Goal: Task Accomplishment & Management: Manage account settings

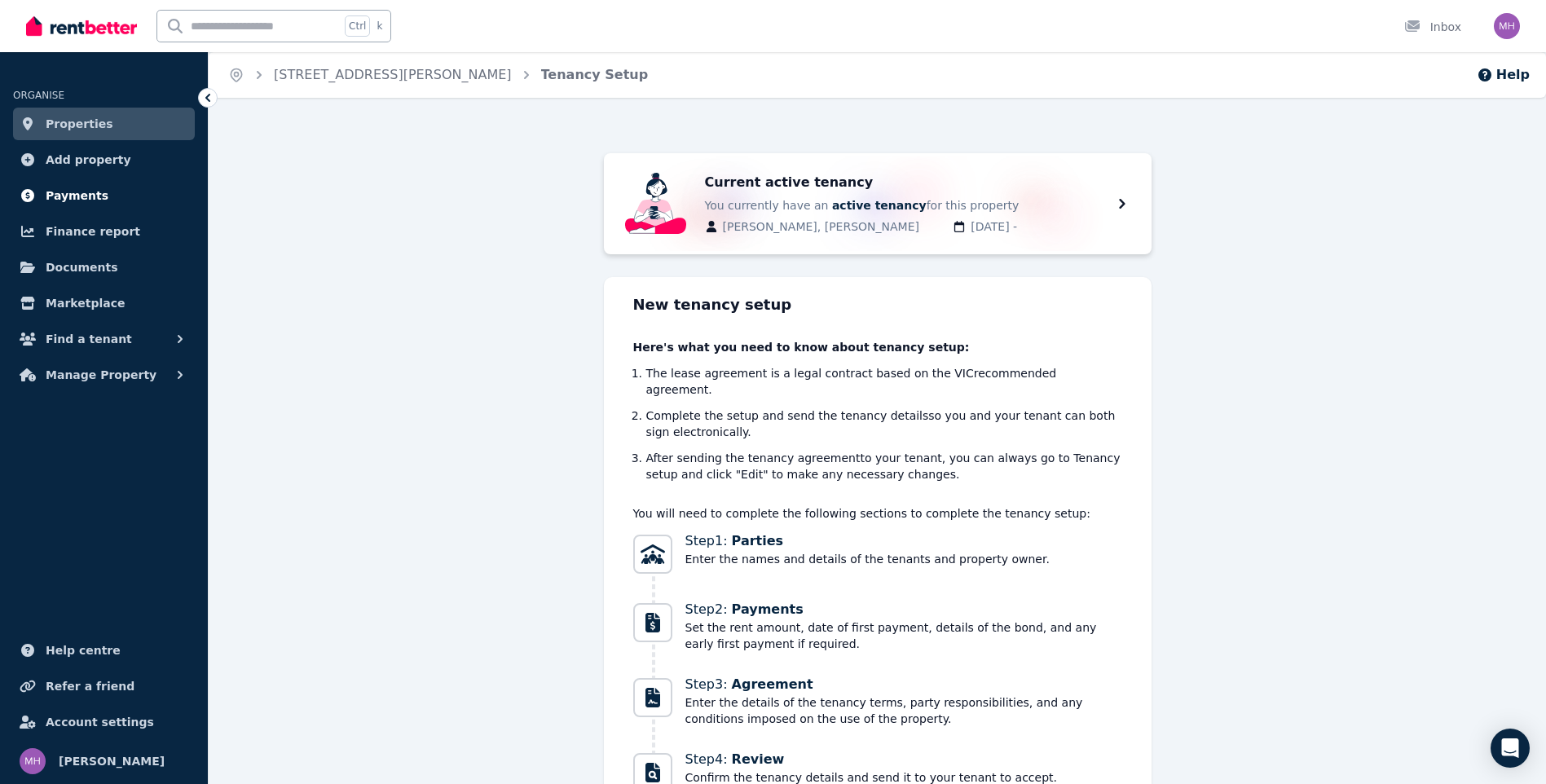
click at [78, 188] on span "Payments" at bounding box center [77, 195] width 63 height 19
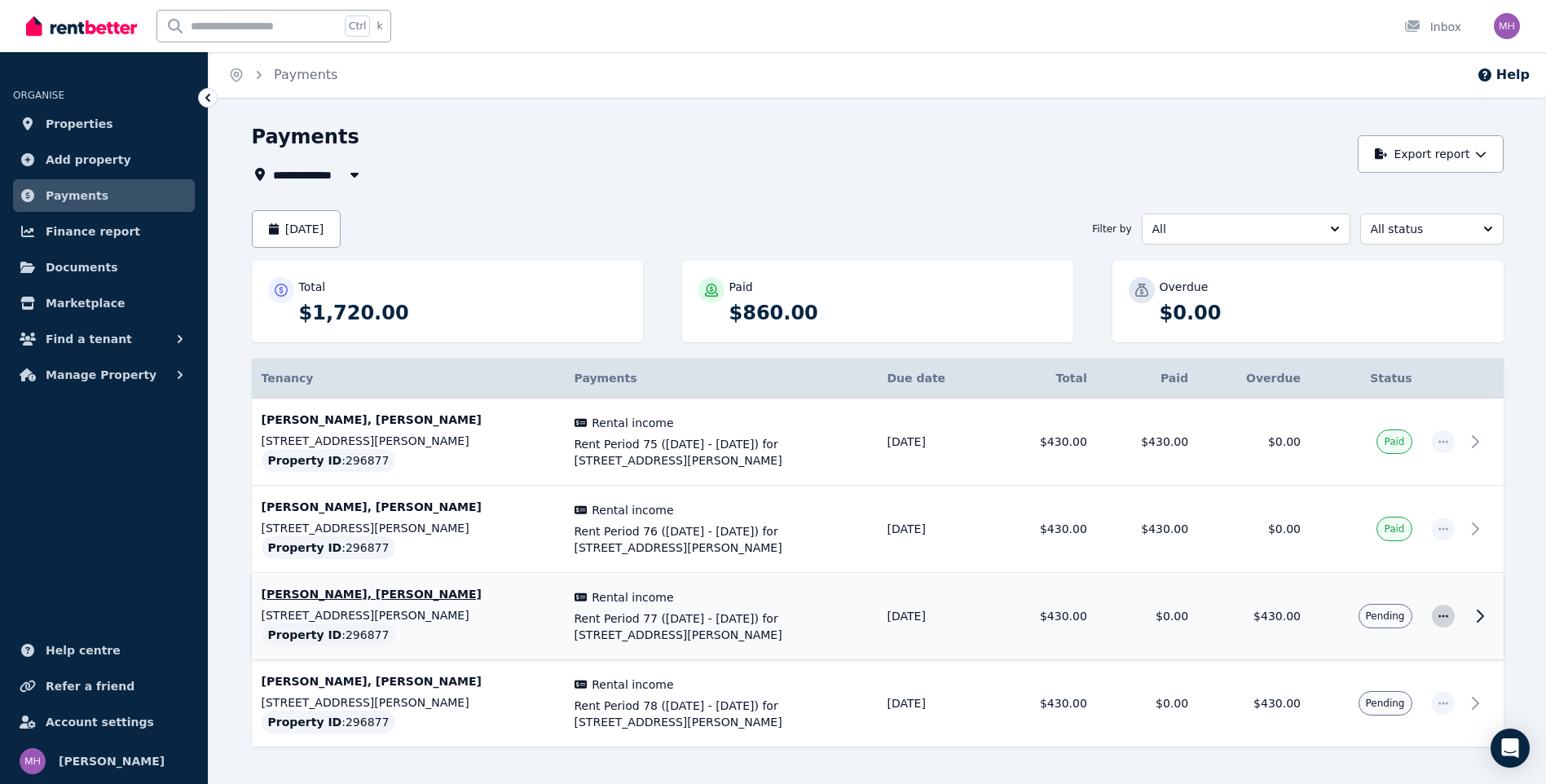
click at [1443, 617] on icon "button" at bounding box center [1443, 616] width 10 height 3
click at [1395, 686] on span "Mark as paid" at bounding box center [1389, 692] width 104 height 19
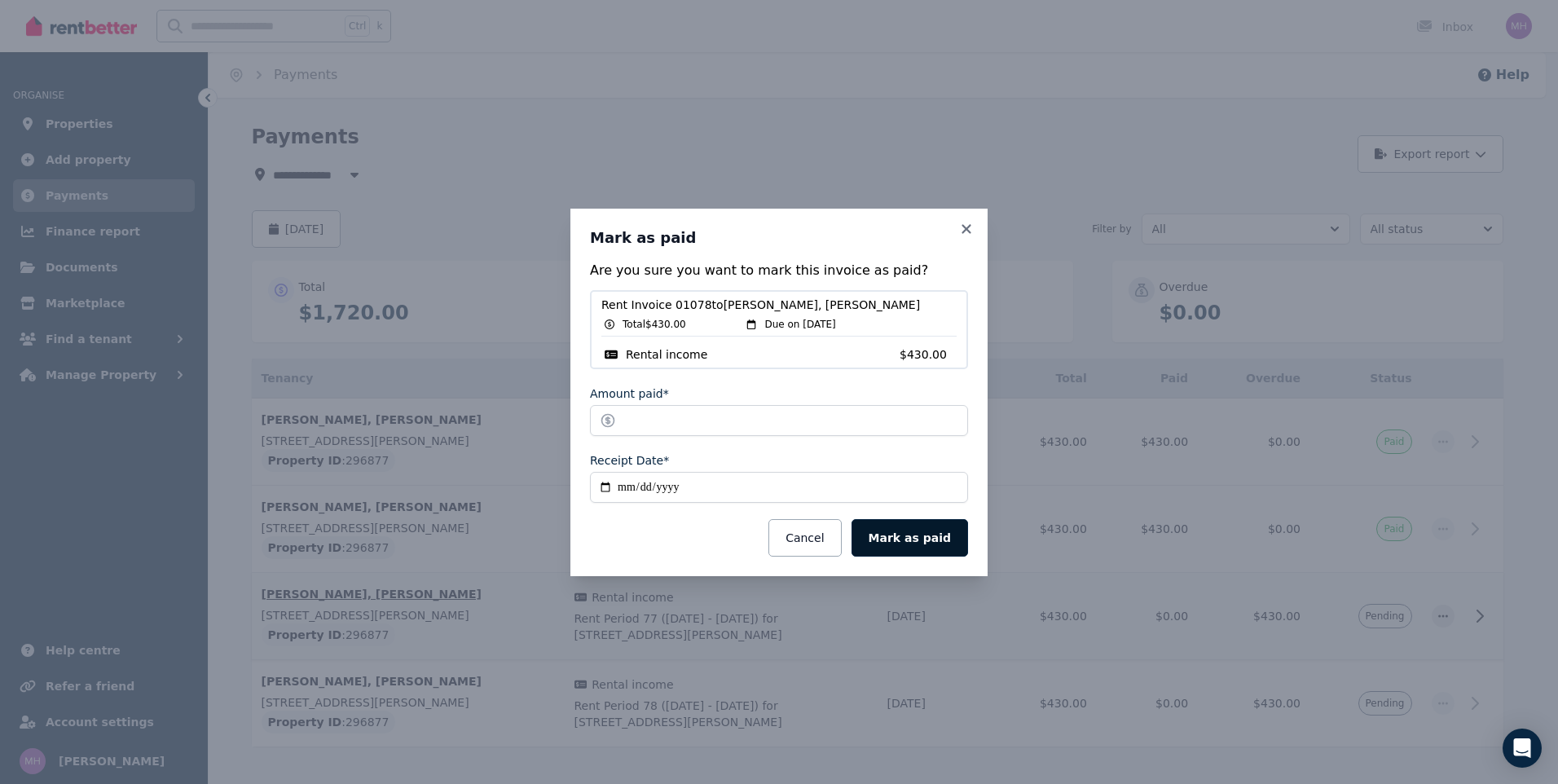
click at [908, 532] on button "Mark as paid" at bounding box center [910, 537] width 117 height 38
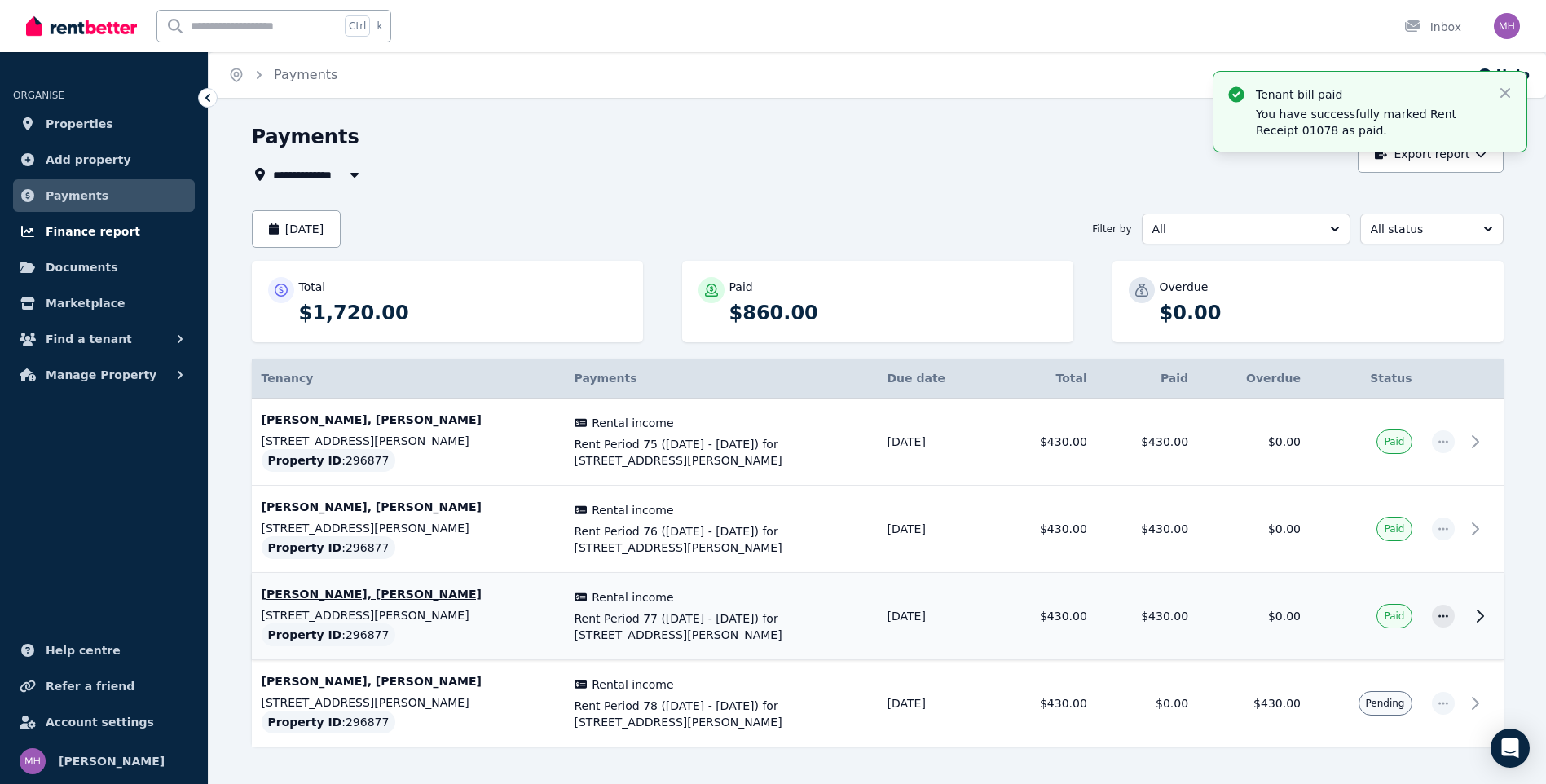
click at [93, 229] on span "Finance report" at bounding box center [93, 231] width 94 height 19
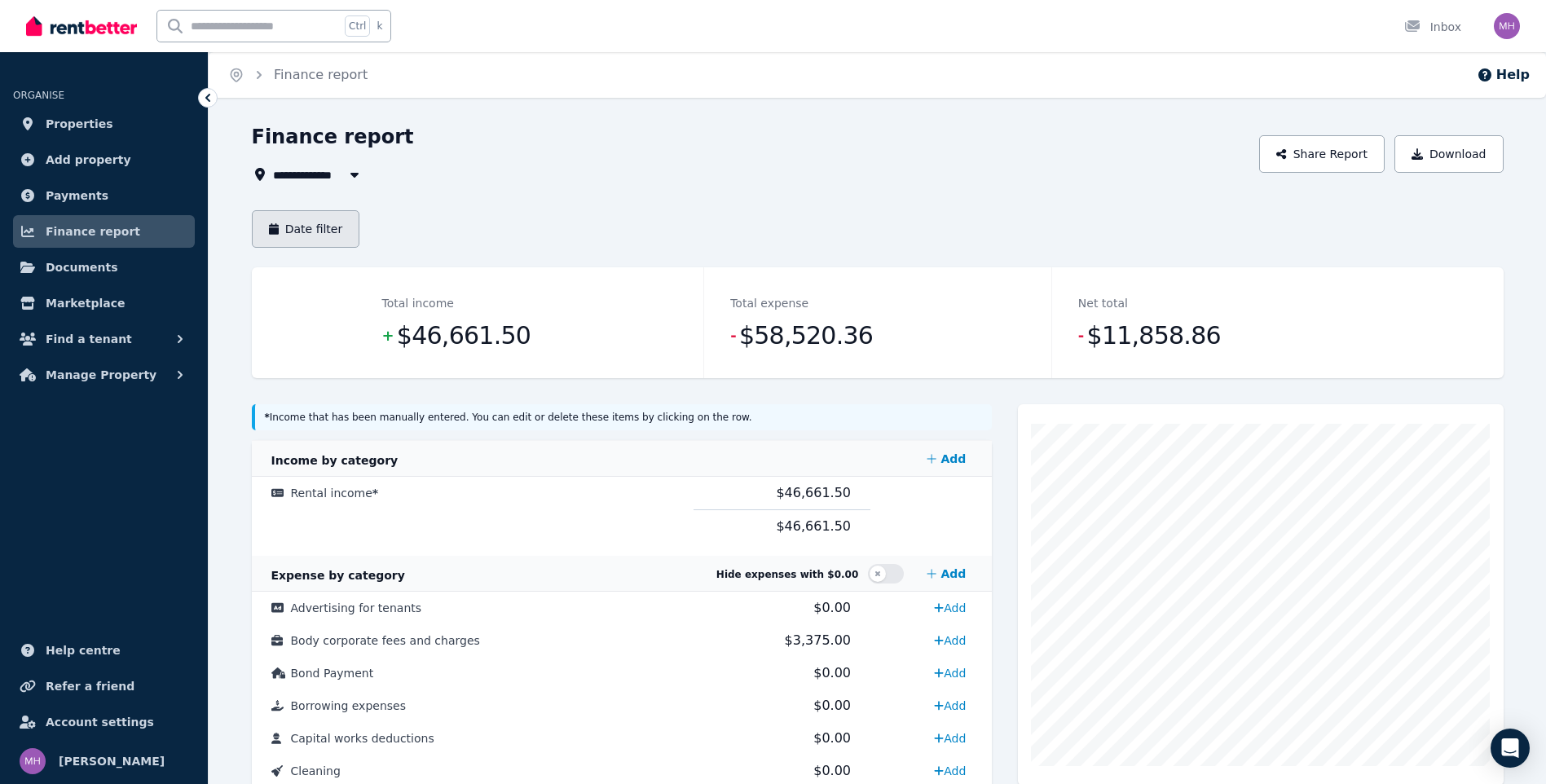
click at [322, 227] on button "Date filter" at bounding box center [306, 229] width 108 height 38
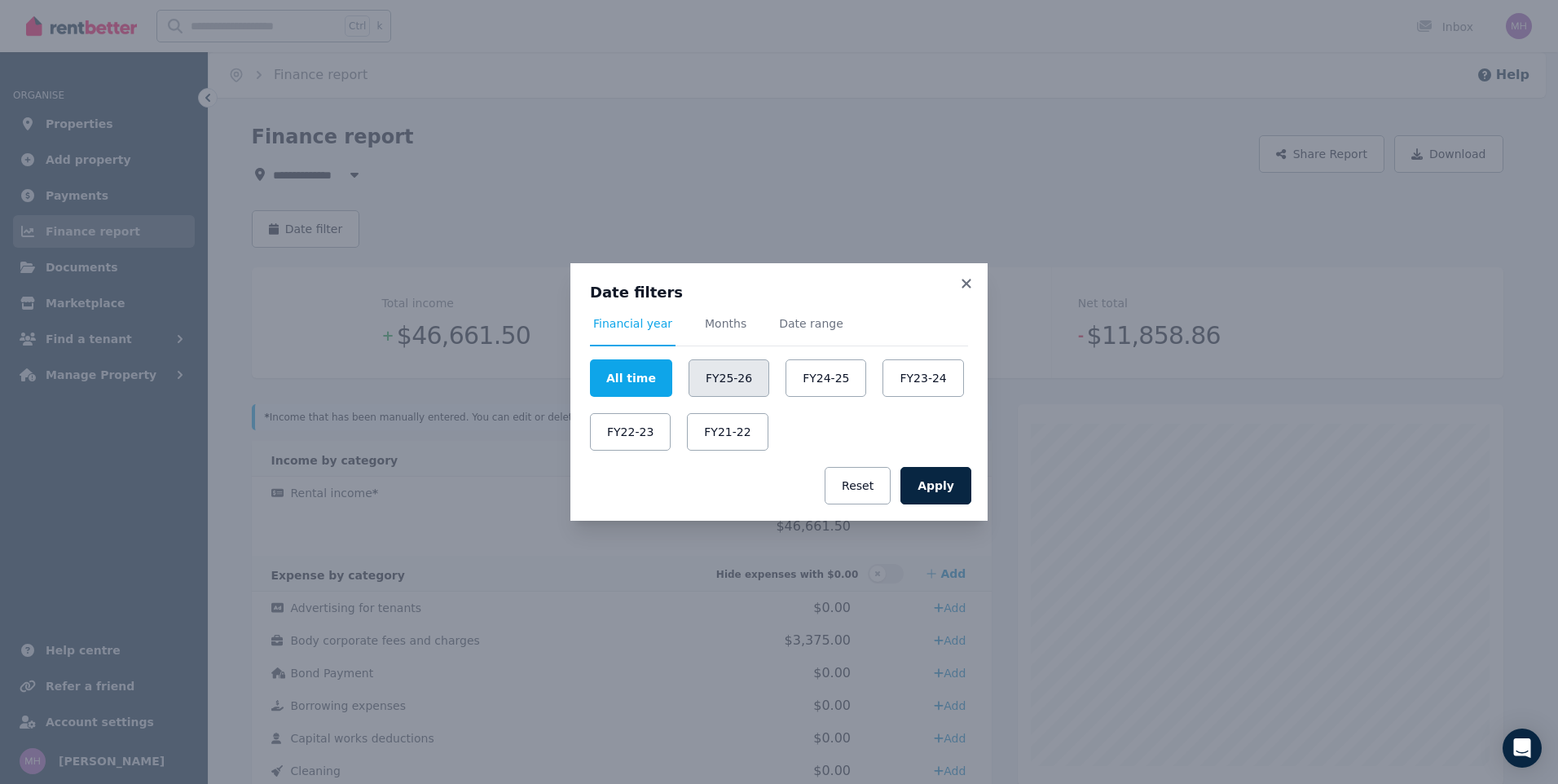
click at [726, 374] on button "FY25-26" at bounding box center [728, 378] width 81 height 38
click at [940, 492] on button "Apply" at bounding box center [935, 485] width 71 height 38
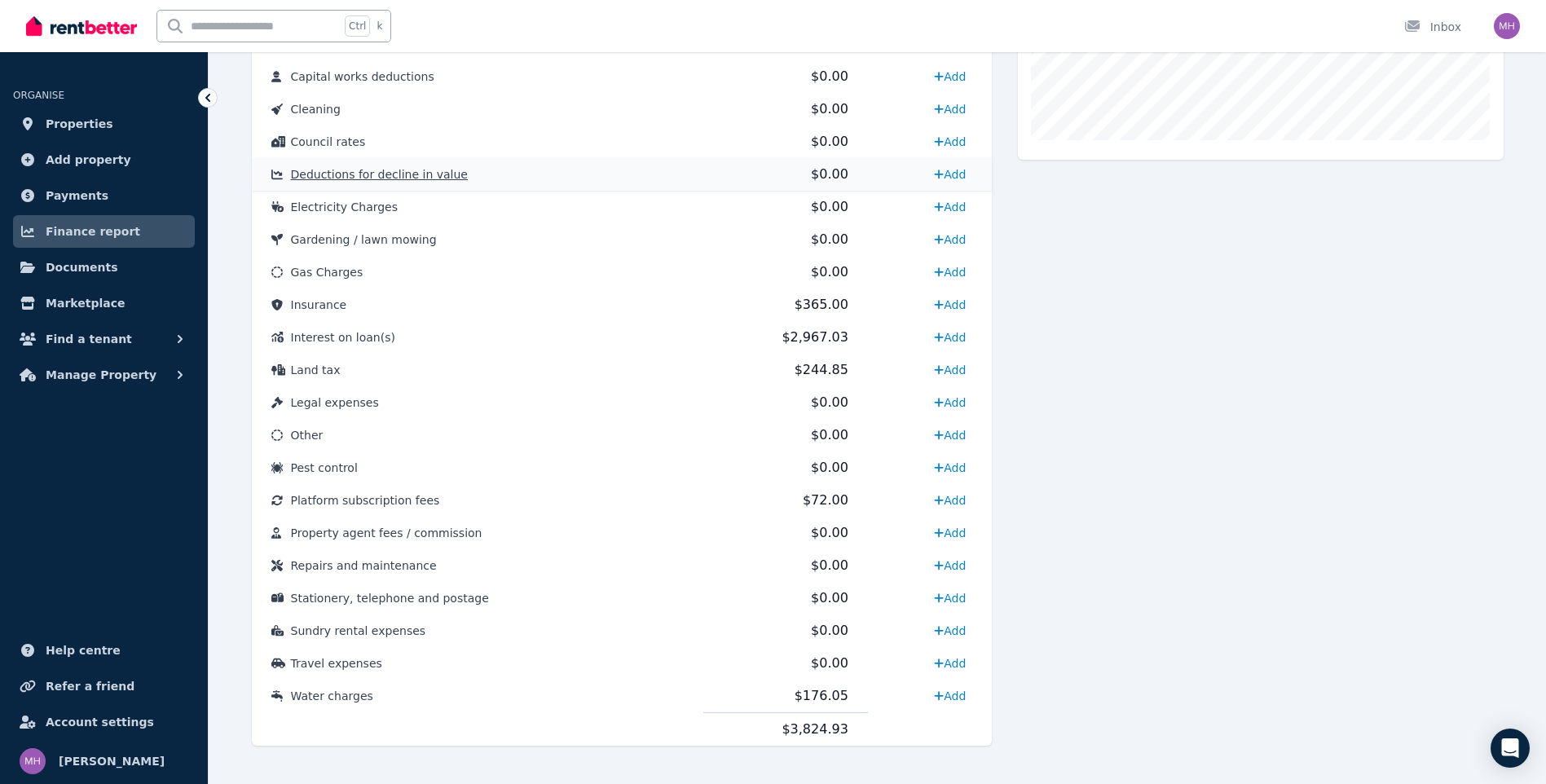
scroll to position [643, 0]
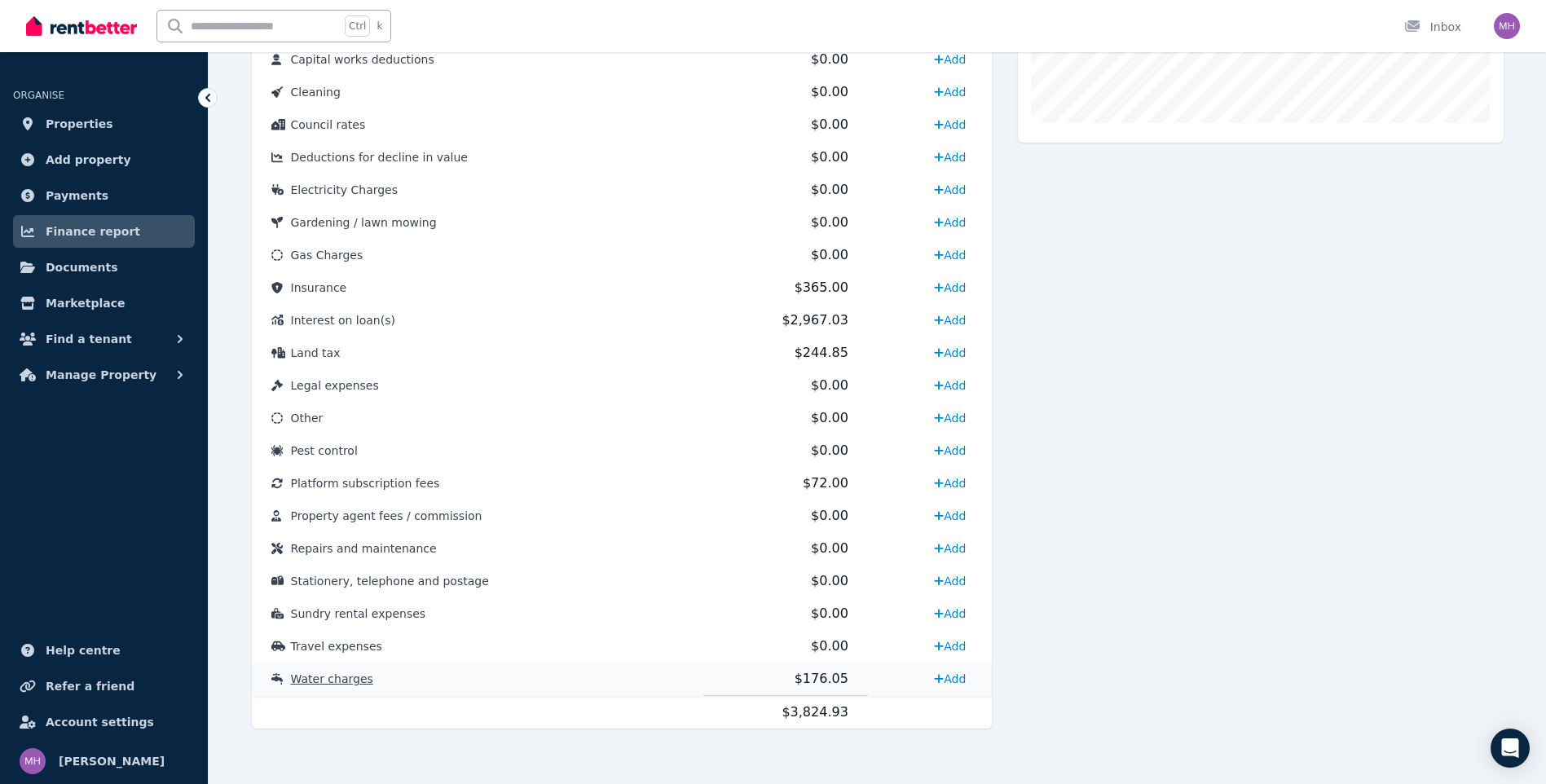
click at [330, 681] on span "Water charges" at bounding box center [332, 679] width 83 height 13
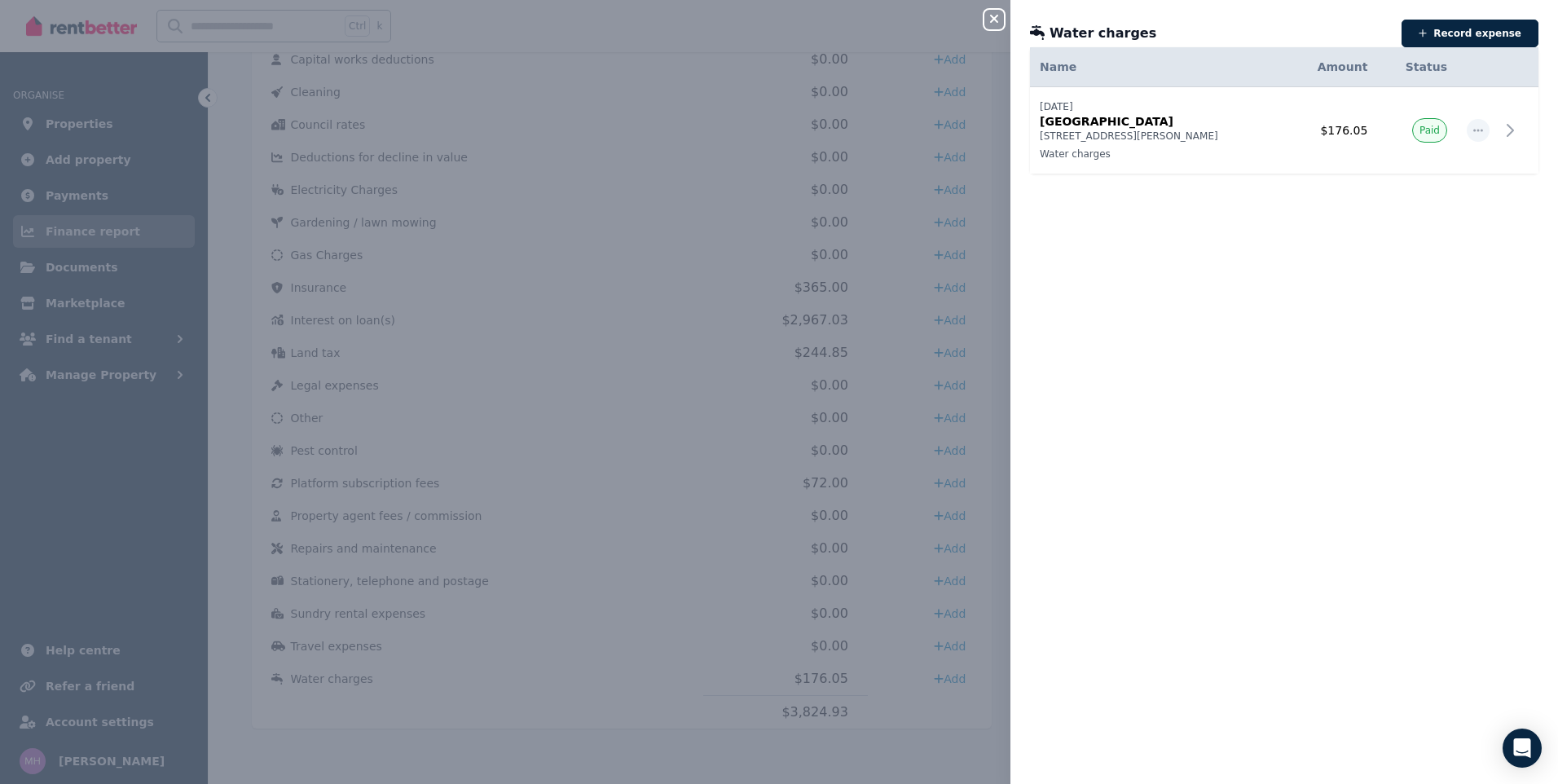
click at [1194, 354] on div "Date Name Address Category Amount Status 08/08/2025 08/08/2025 South East Water…" at bounding box center [1284, 415] width 547 height 697
click at [997, 16] on icon "button" at bounding box center [993, 19] width 19 height 13
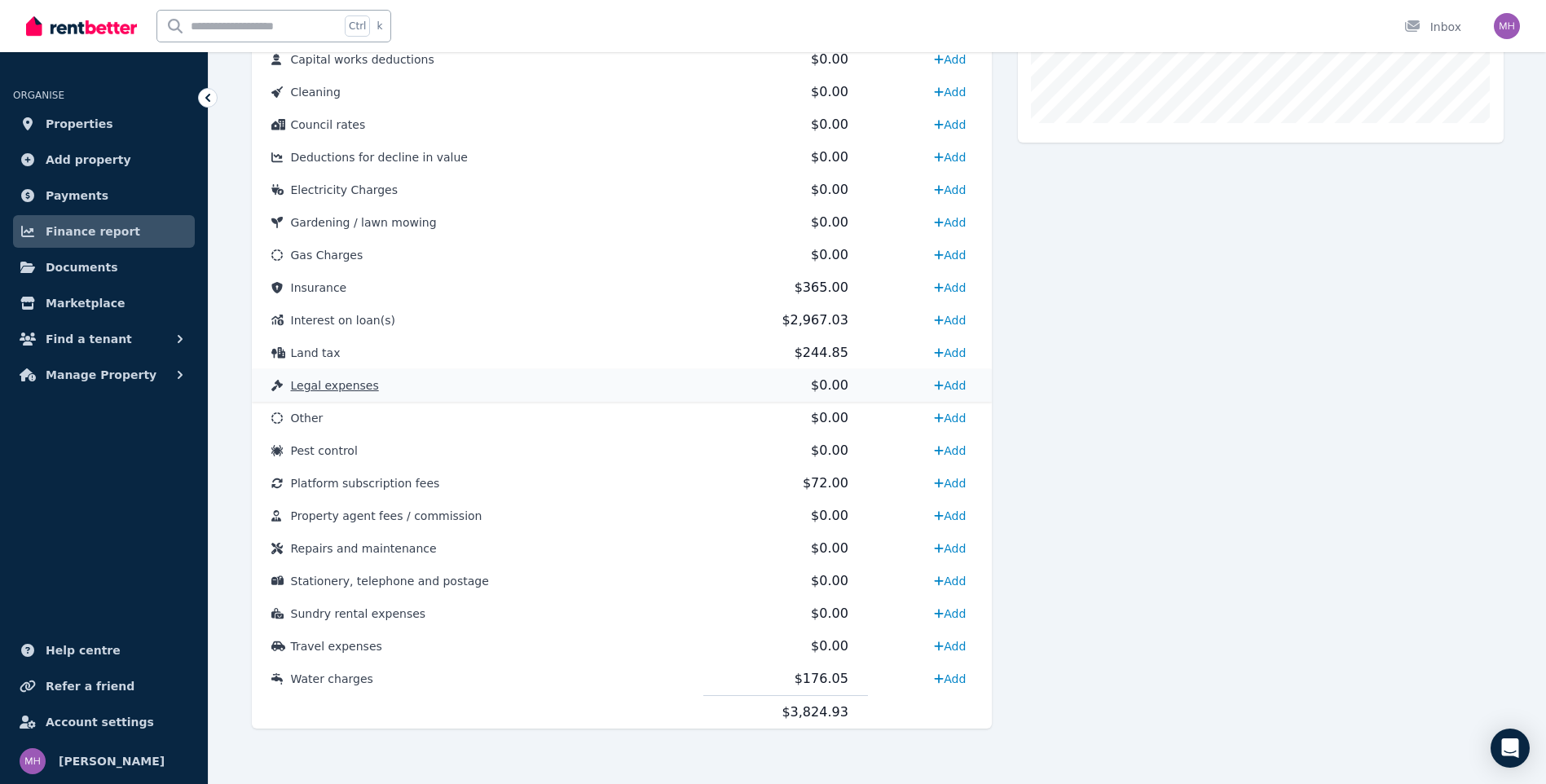
scroll to position [480, 0]
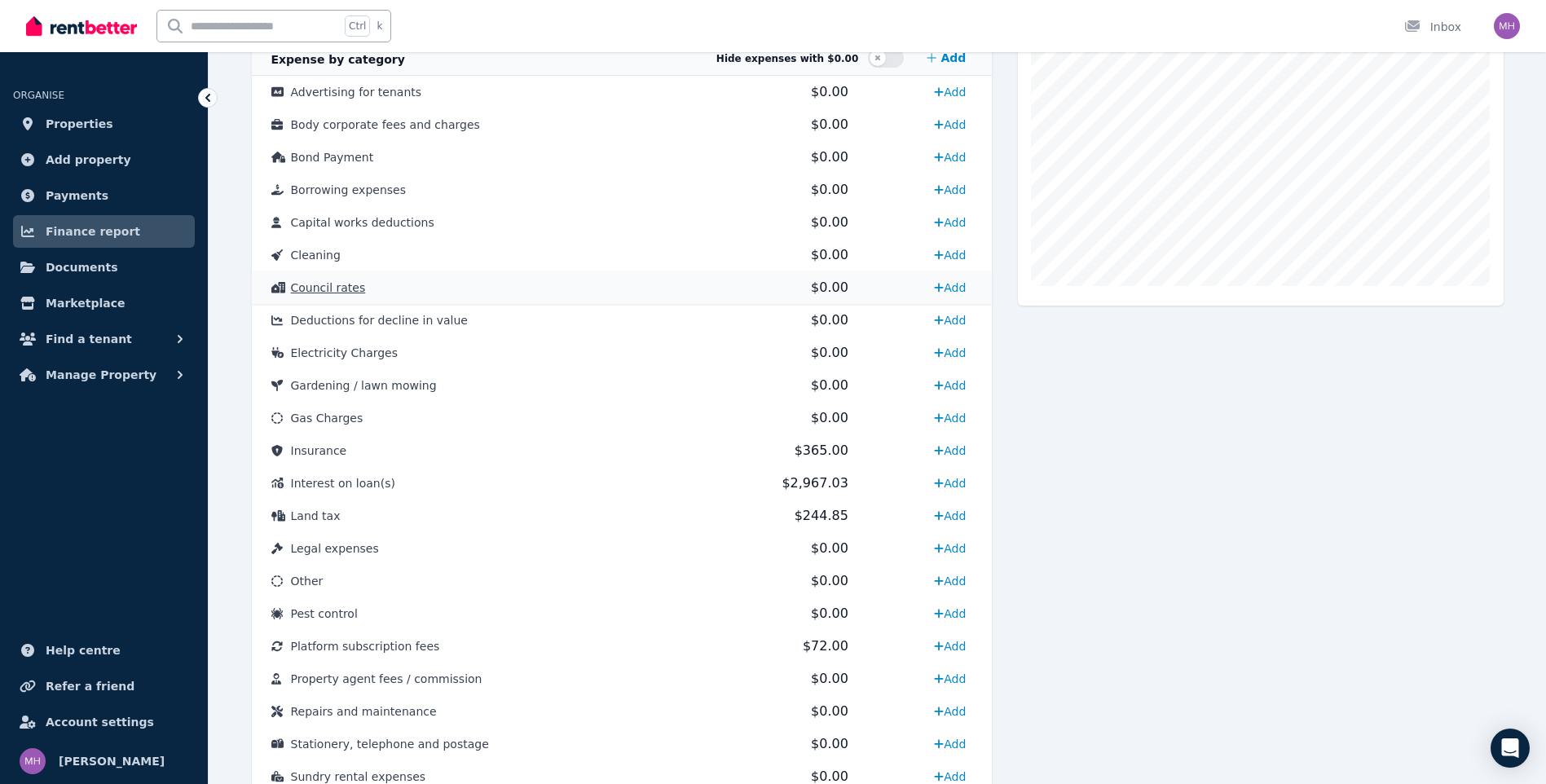
click at [329, 289] on span "Council rates" at bounding box center [329, 288] width 75 height 13
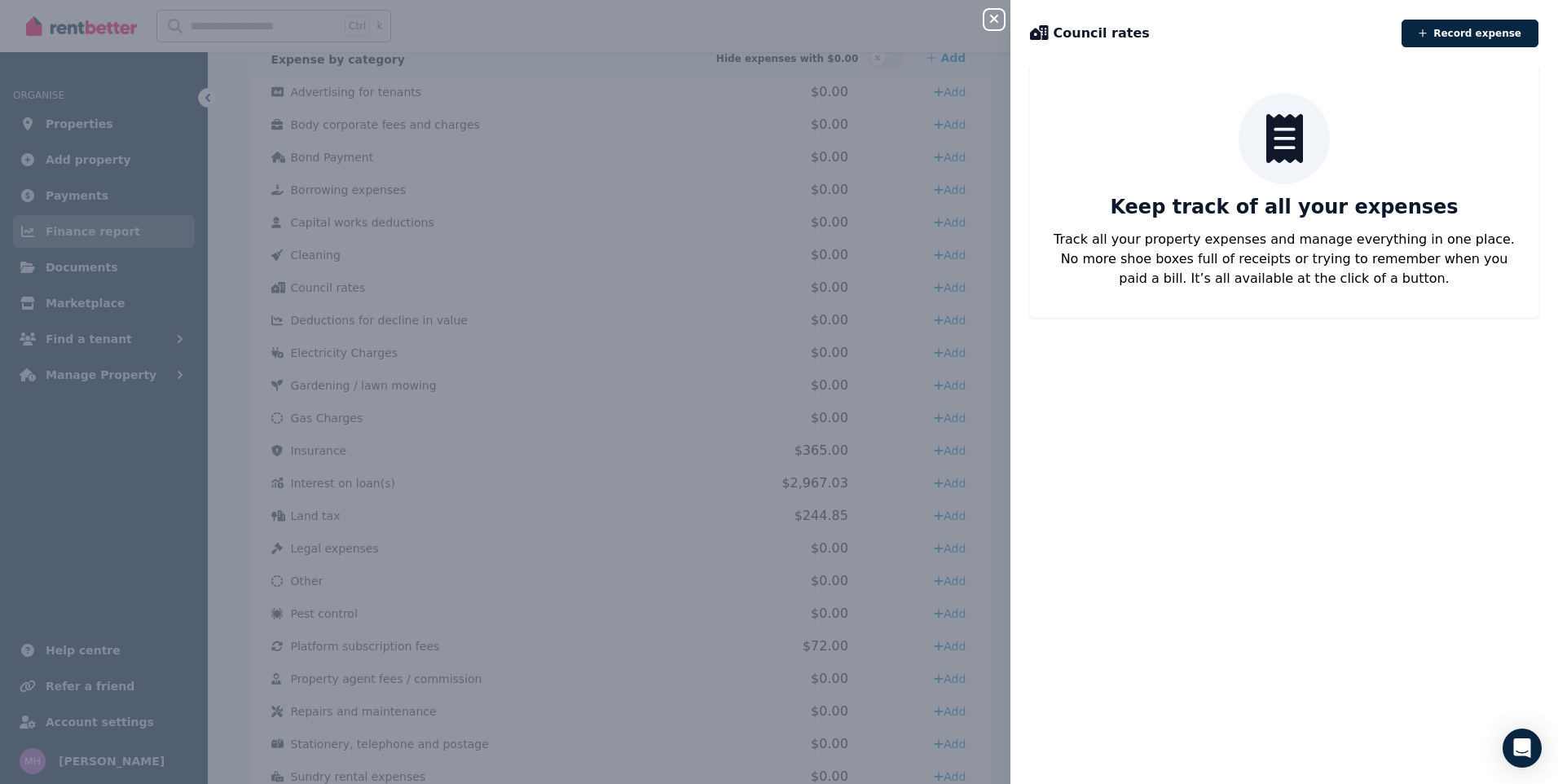
click at [997, 20] on icon "button" at bounding box center [993, 19] width 19 height 13
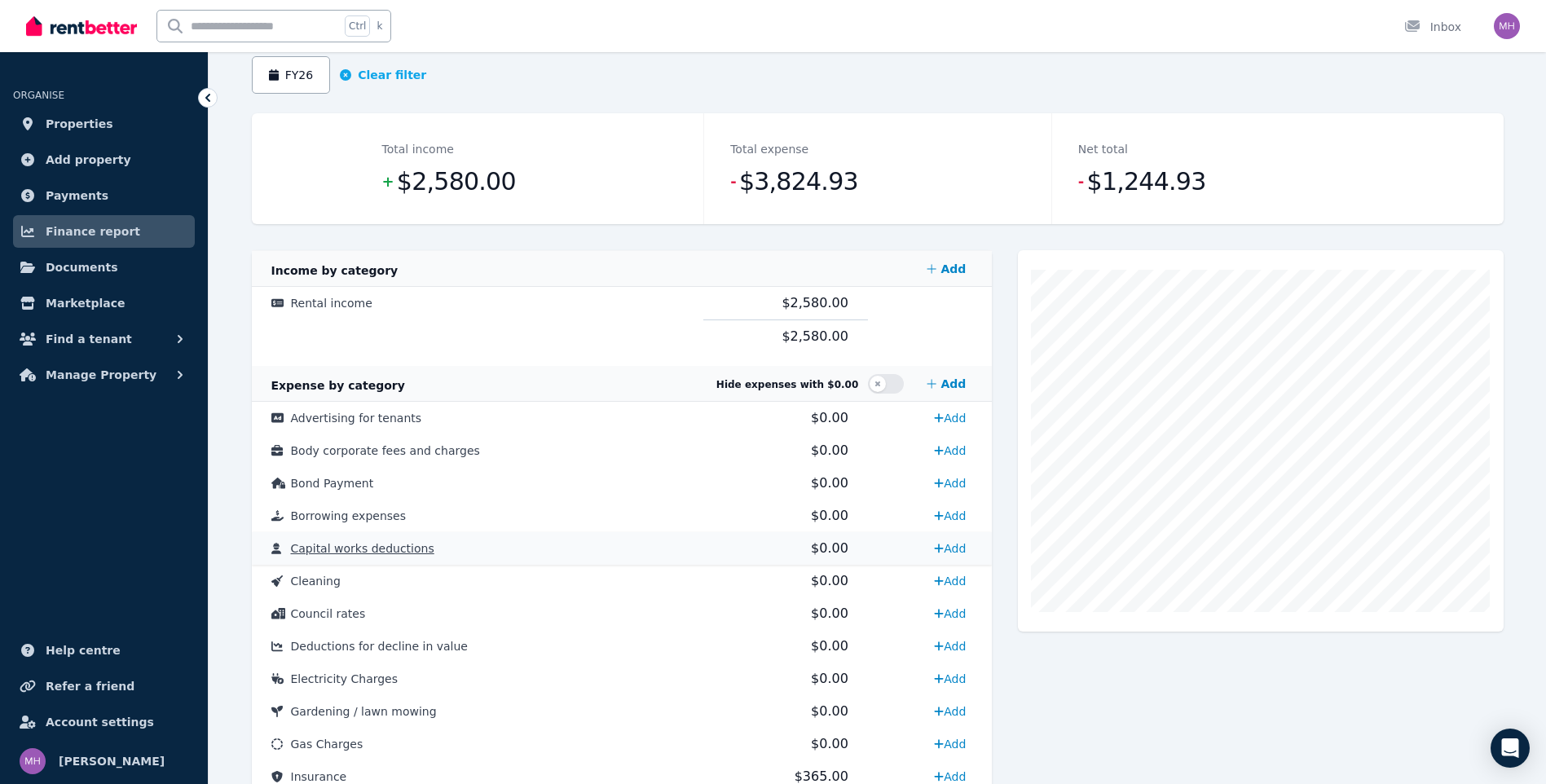
scroll to position [399, 0]
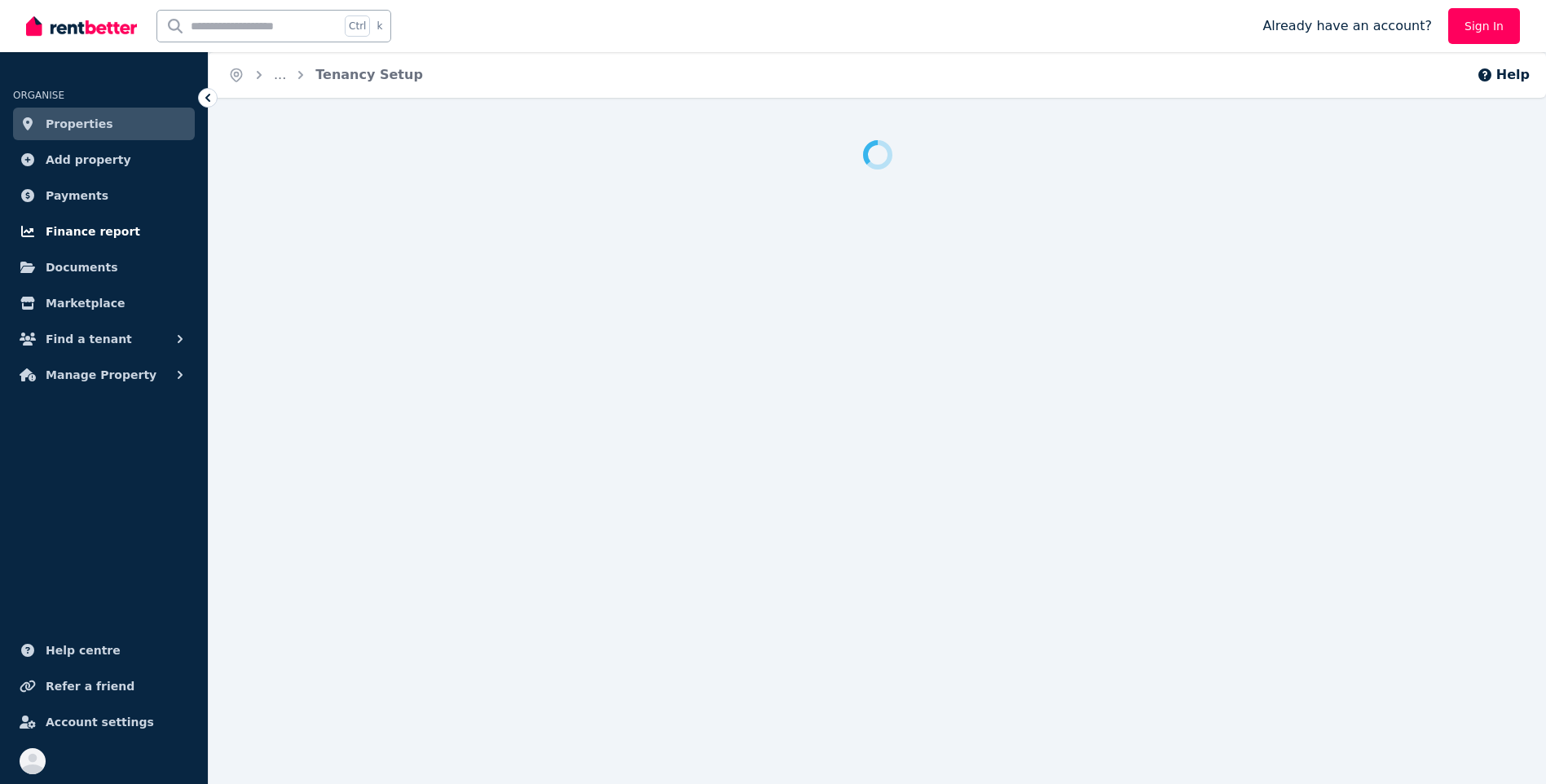
click at [90, 229] on span "Finance report" at bounding box center [93, 231] width 94 height 19
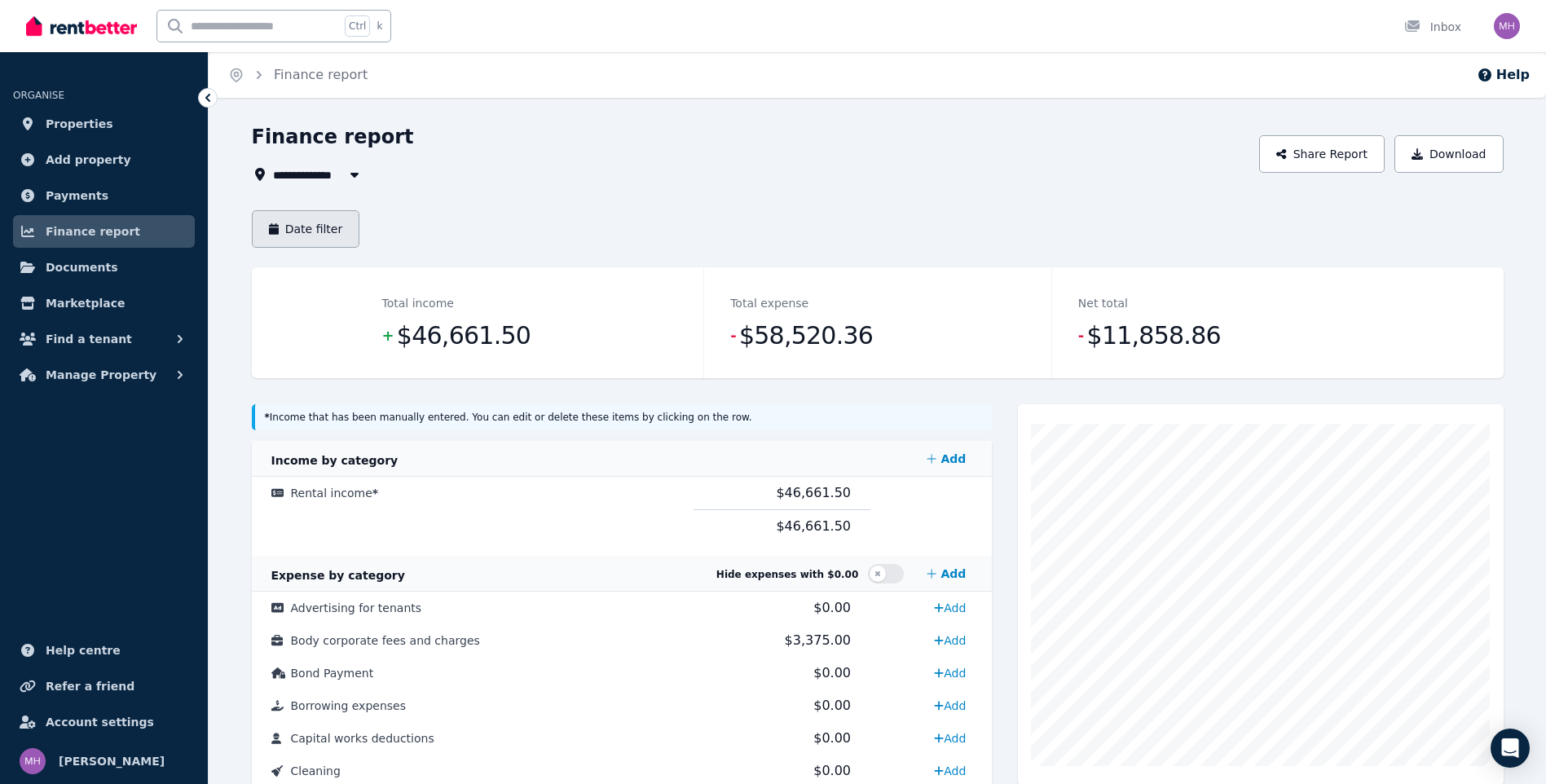
click at [313, 229] on button "Date filter" at bounding box center [306, 229] width 108 height 38
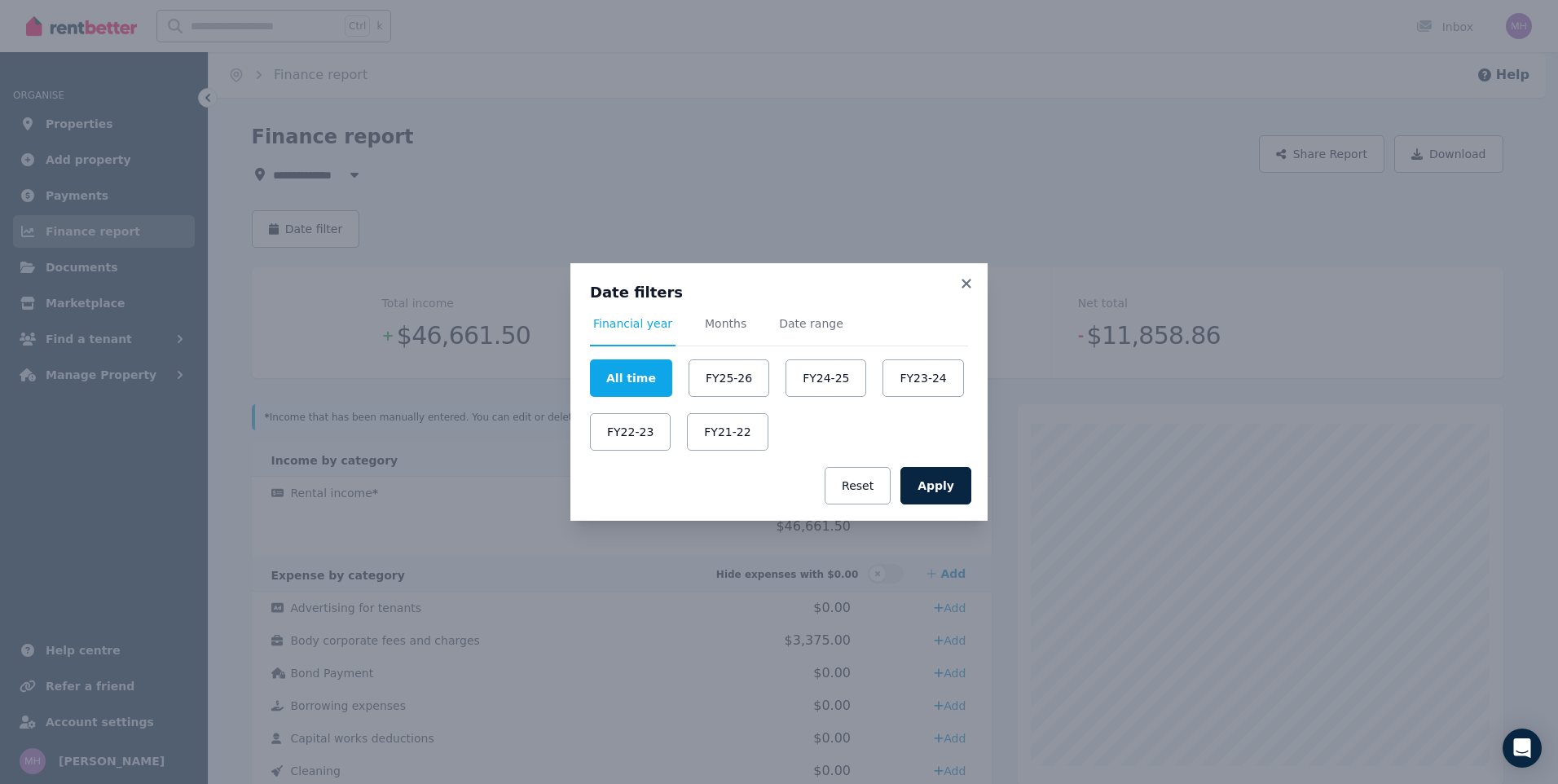
drag, startPoint x: 701, startPoint y: 374, endPoint x: 947, endPoint y: 270, distance: 267.1
click at [701, 373] on button "FY25-26" at bounding box center [728, 378] width 81 height 38
click at [951, 490] on button "Apply" at bounding box center [935, 485] width 71 height 38
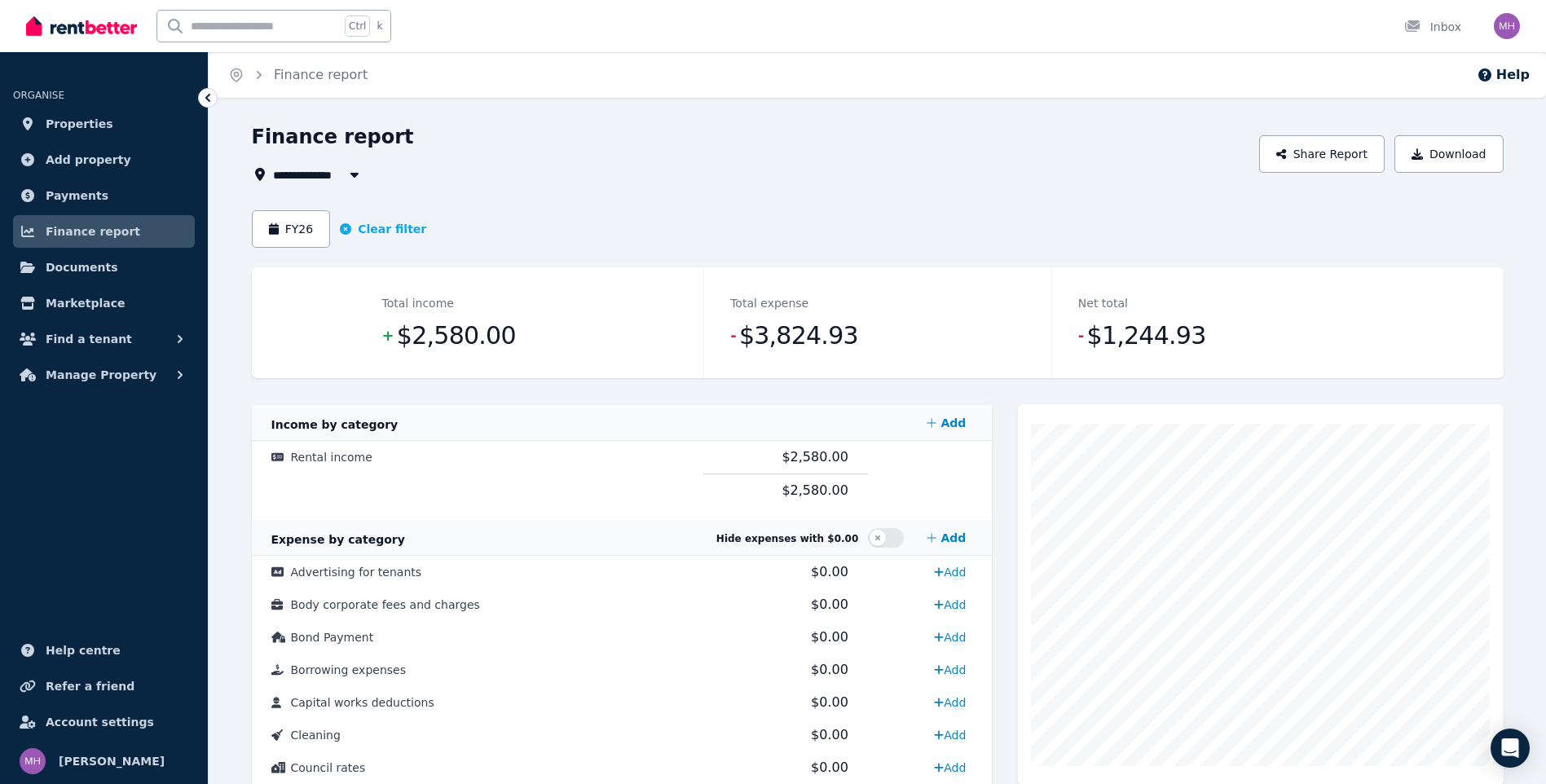
click at [353, 173] on icon "button" at bounding box center [354, 175] width 8 height 5
type input "**********"
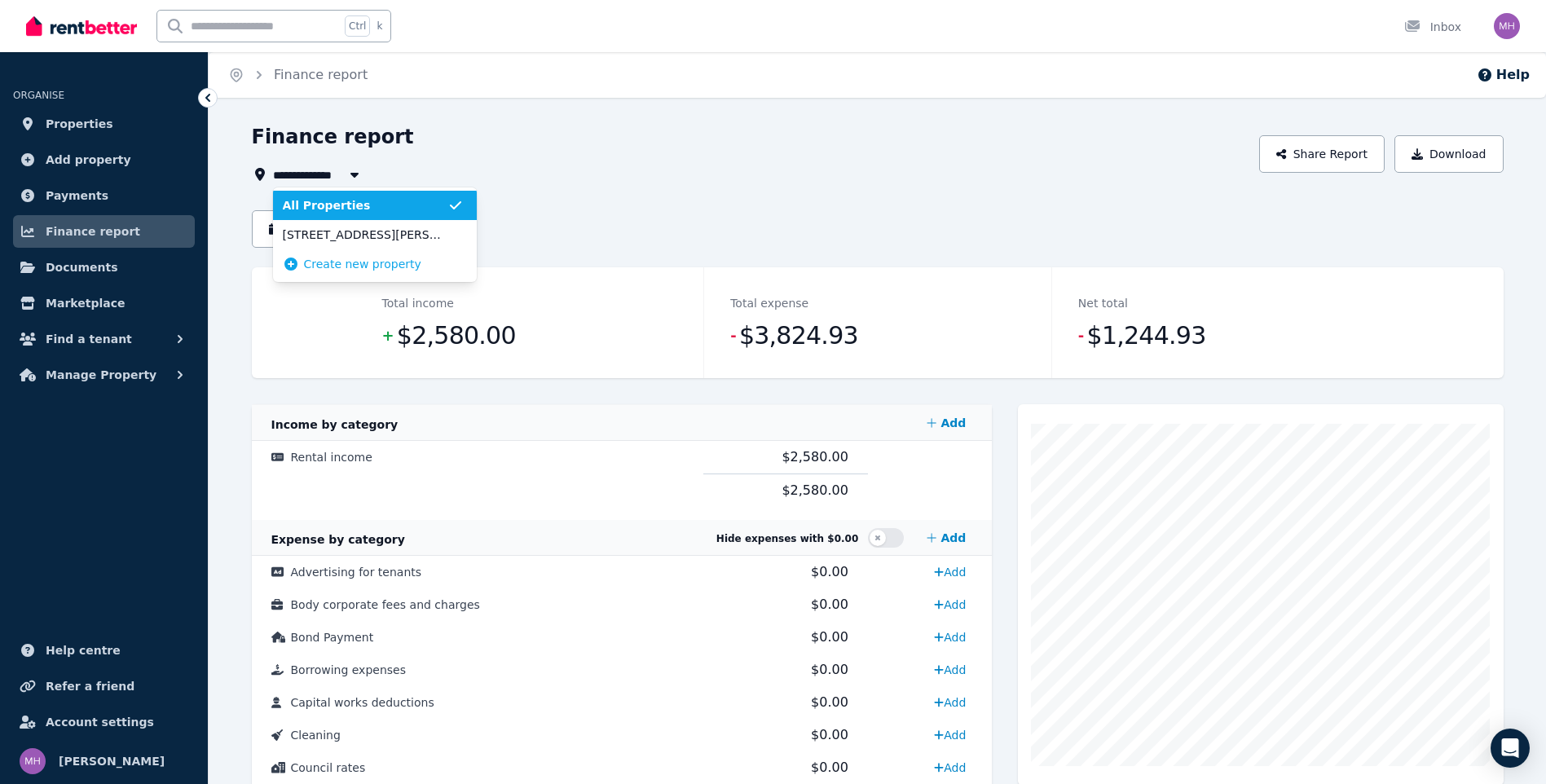
click at [353, 173] on icon "button" at bounding box center [354, 175] width 8 height 5
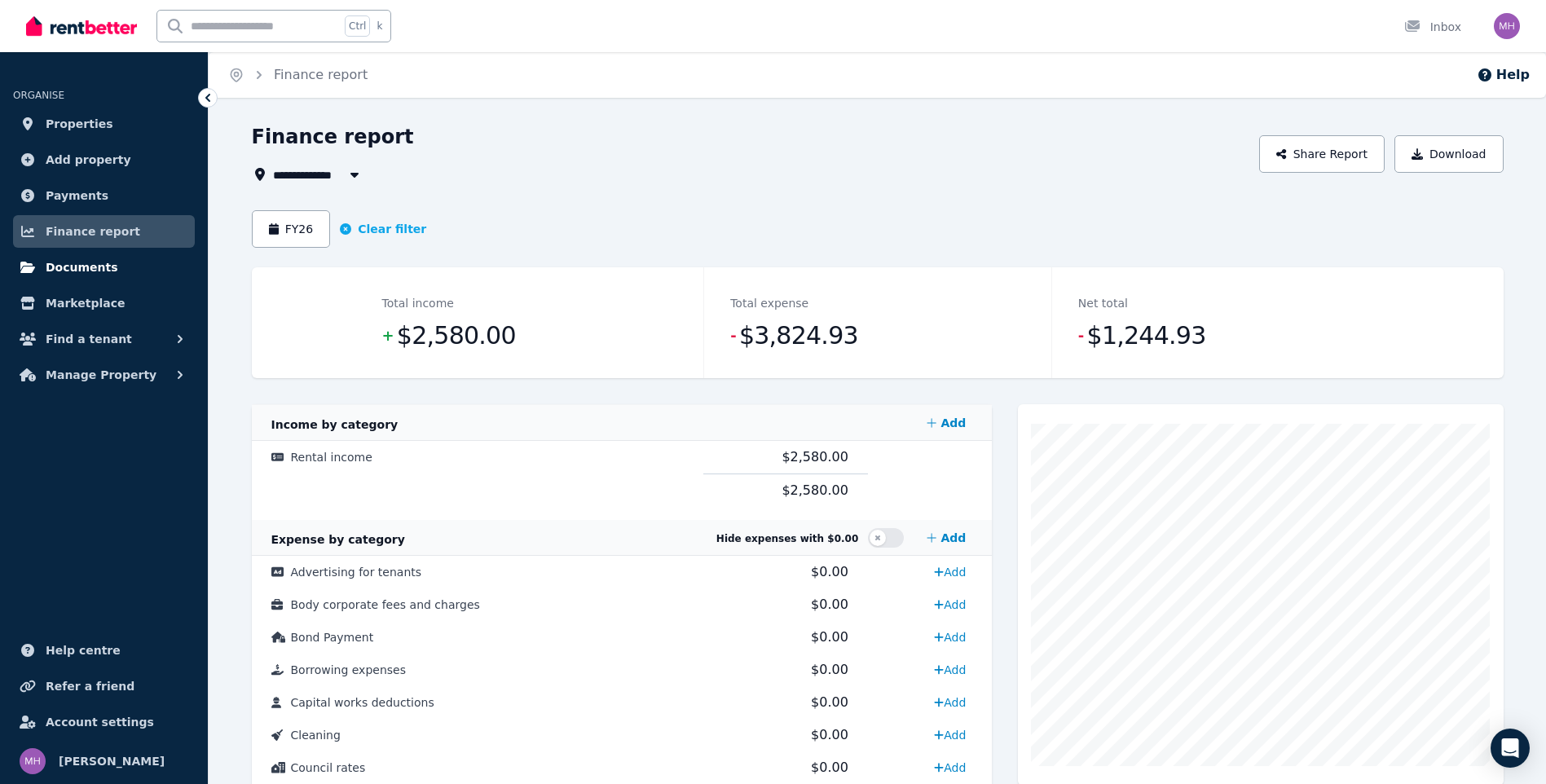
click at [80, 259] on span "Documents" at bounding box center [82, 267] width 73 height 19
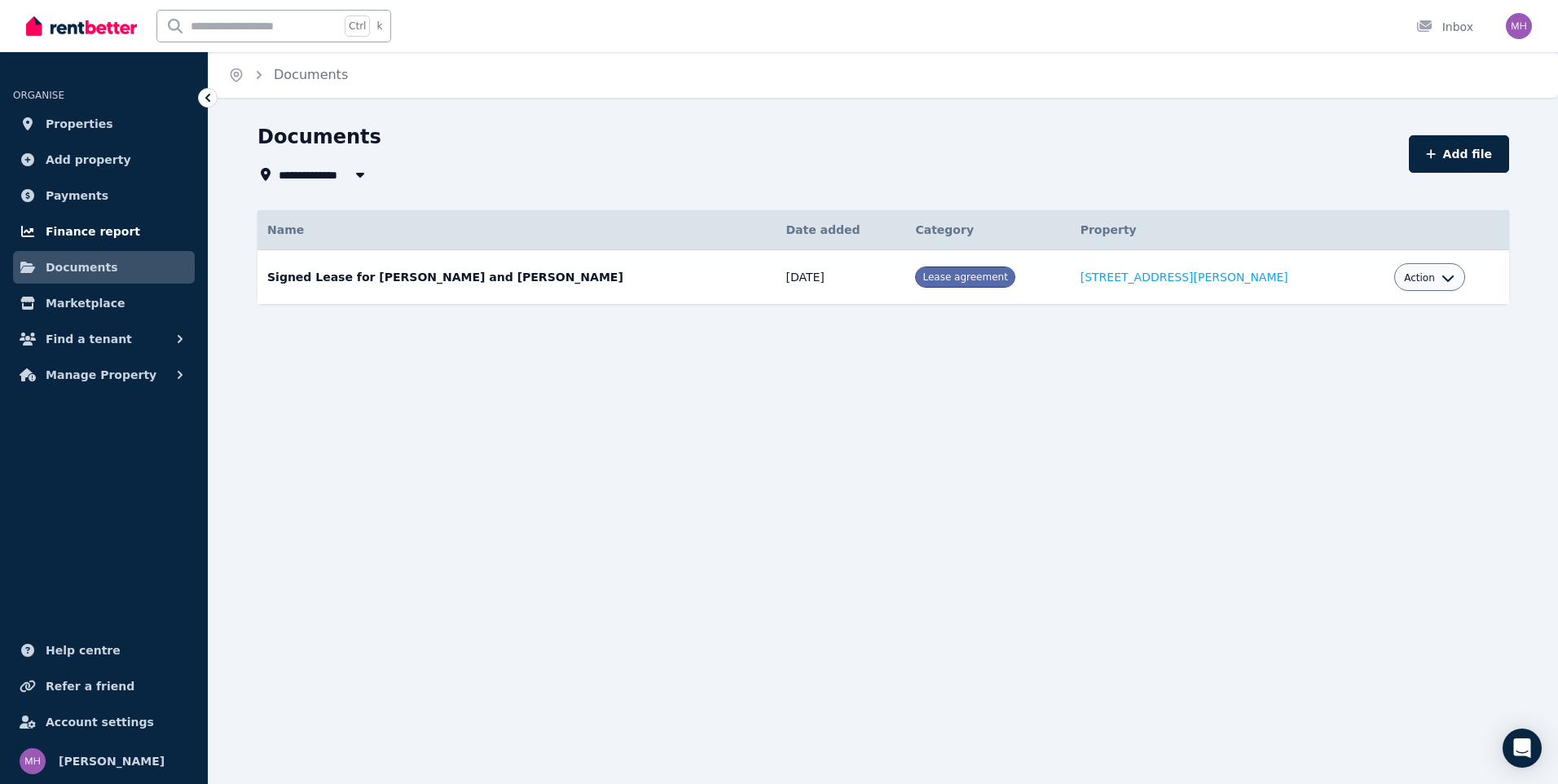
click at [88, 227] on span "Finance report" at bounding box center [93, 231] width 94 height 19
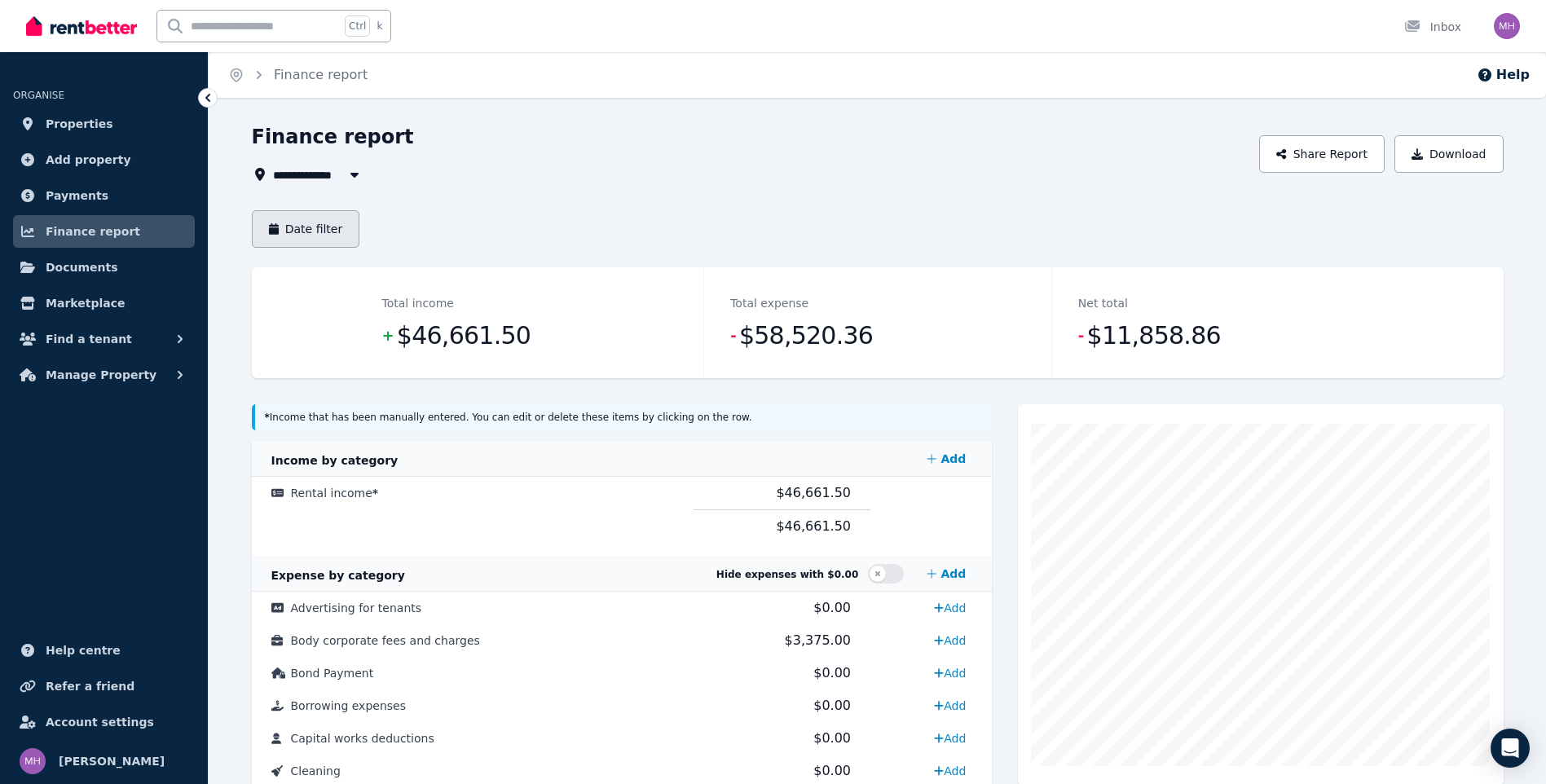
click at [312, 227] on button "Date filter" at bounding box center [306, 229] width 108 height 38
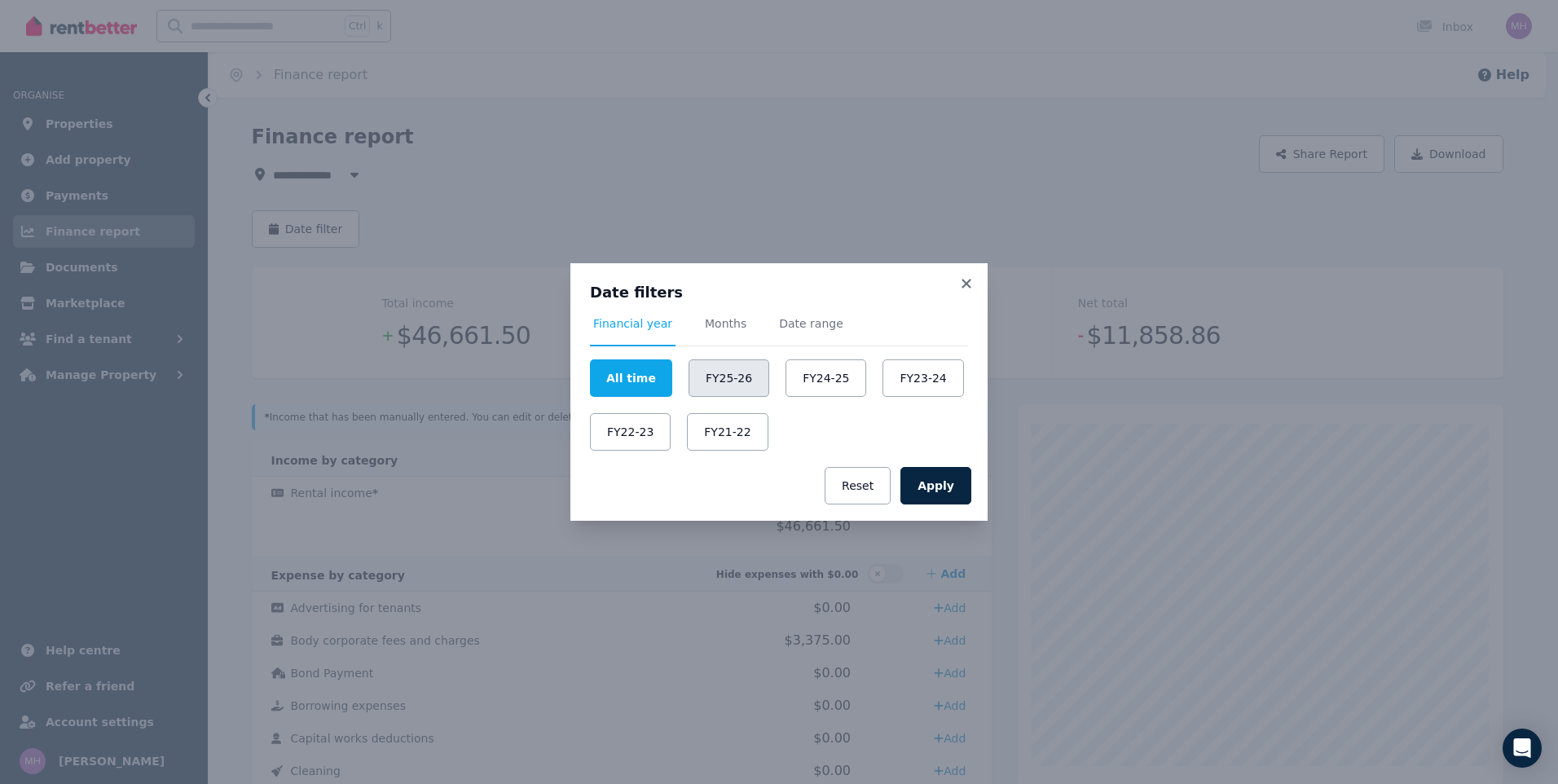
click at [732, 369] on button "FY25-26" at bounding box center [728, 378] width 81 height 38
click at [864, 155] on div "Date filters Financial year Months Date range All time FY25-26 FY24-25 FY23-24 …" at bounding box center [779, 392] width 1558 height 784
click at [927, 483] on button "Apply" at bounding box center [935, 485] width 71 height 38
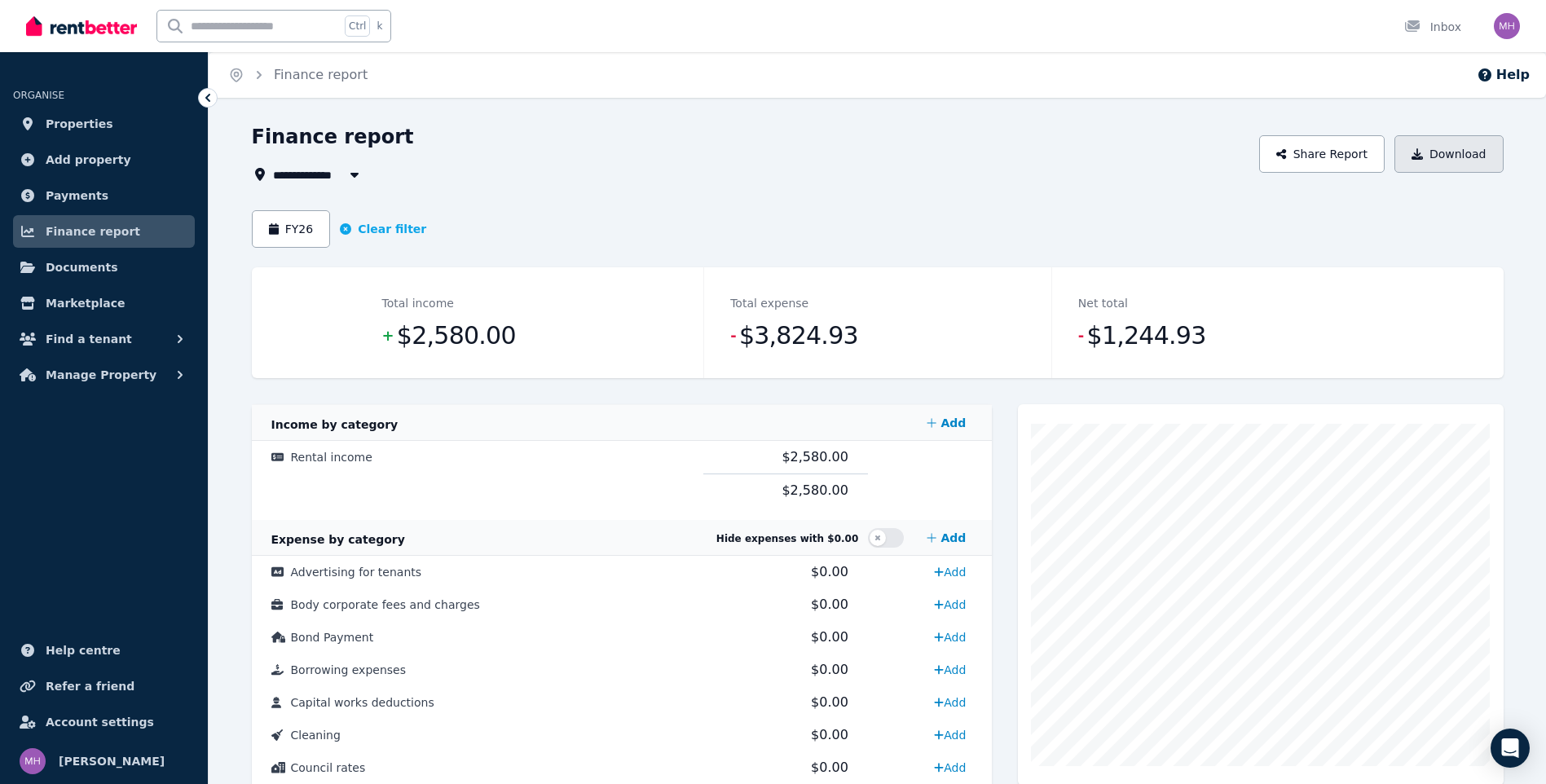
click at [1466, 155] on button "Download" at bounding box center [1449, 153] width 109 height 38
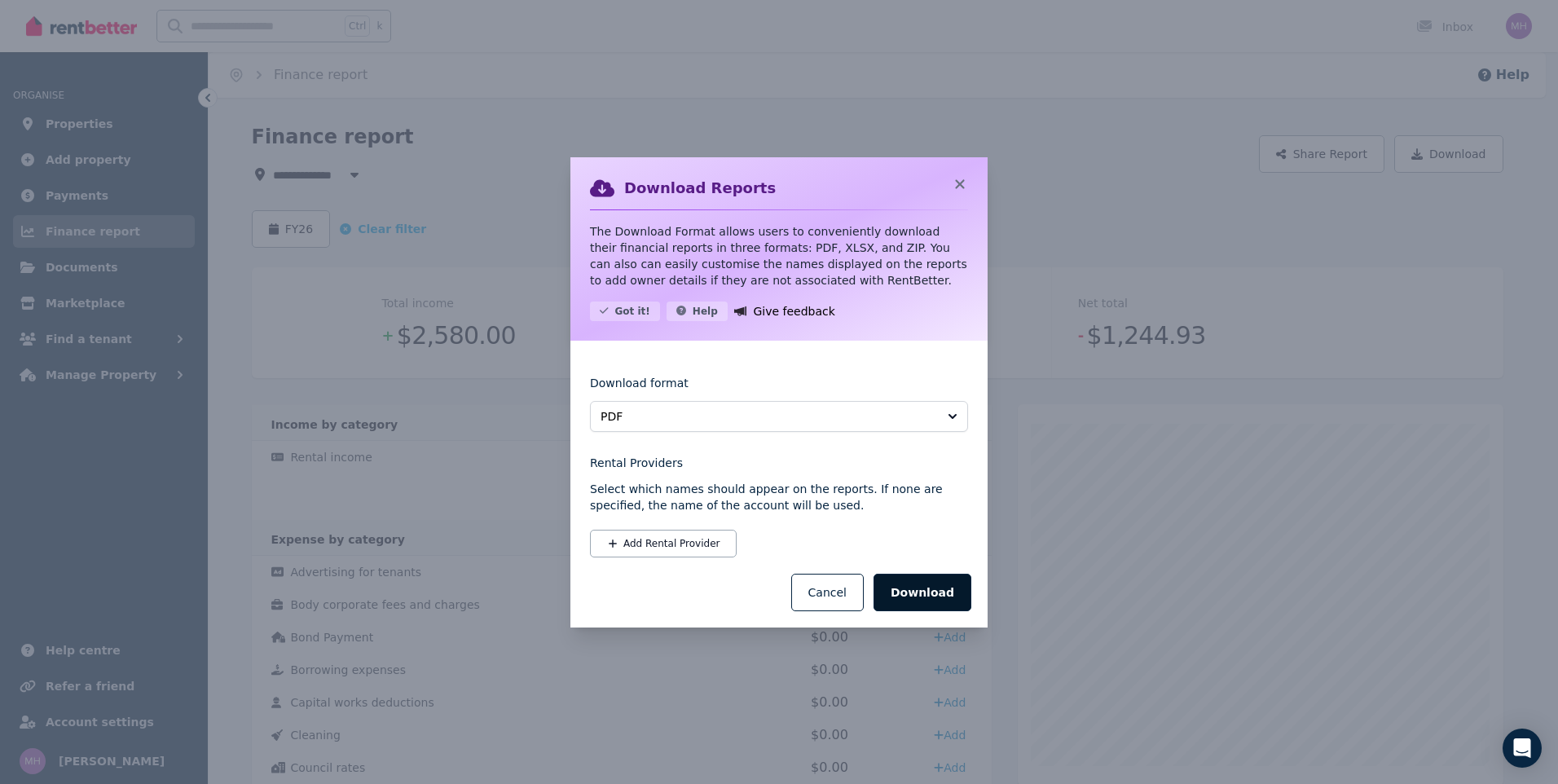
click at [924, 588] on button "Download" at bounding box center [922, 592] width 98 height 38
